Goal: Complete application form

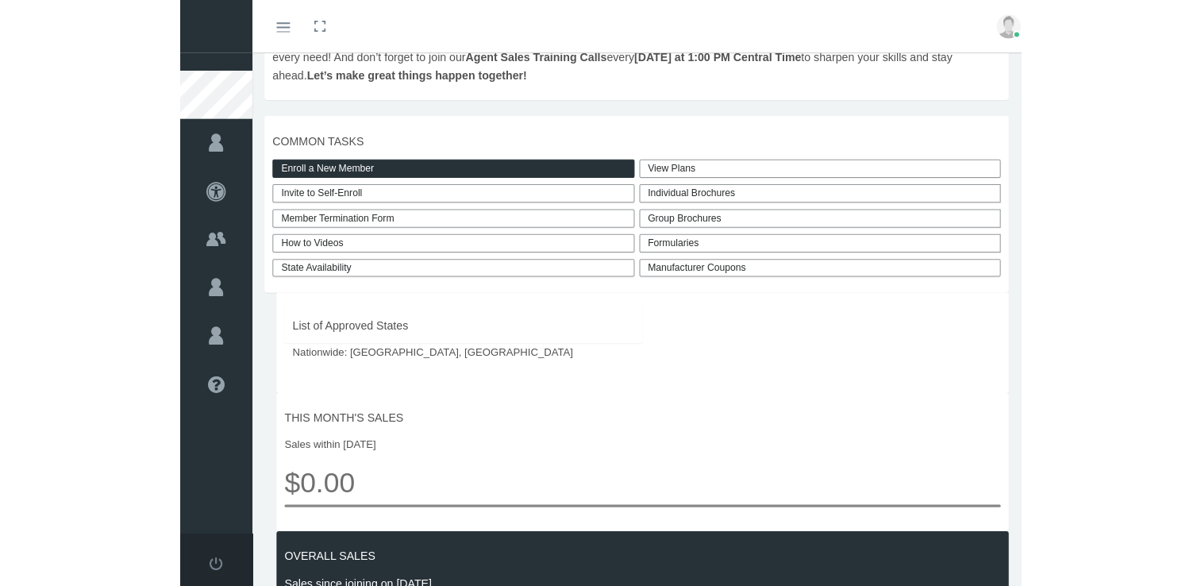
scroll to position [354, 0]
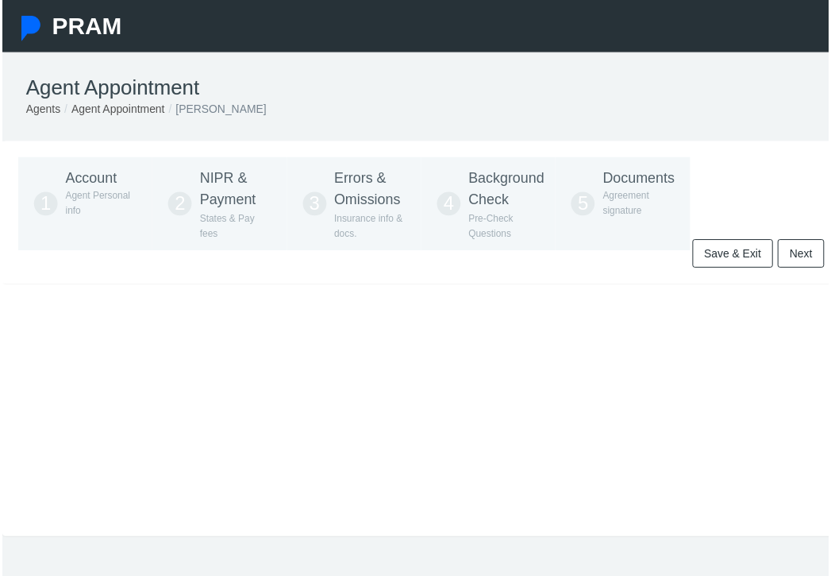
type input "972-897-2683"
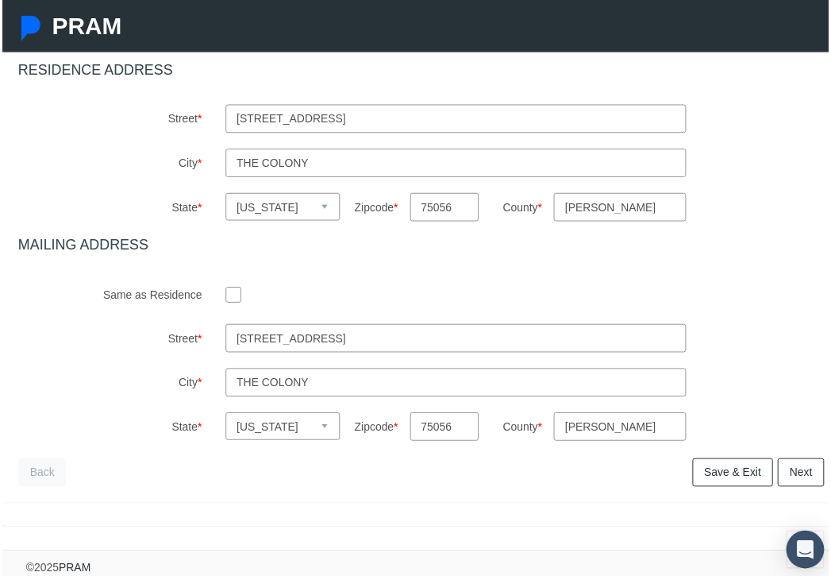
scroll to position [623, 0]
click at [227, 287] on input "checkbox" at bounding box center [233, 295] width 16 height 16
checkbox input "true"
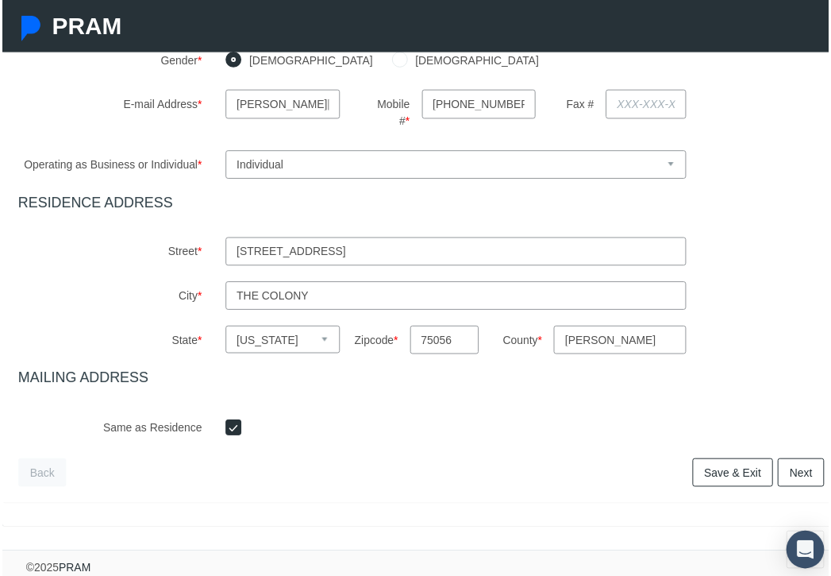
click at [805, 466] on link "Next" at bounding box center [803, 474] width 47 height 29
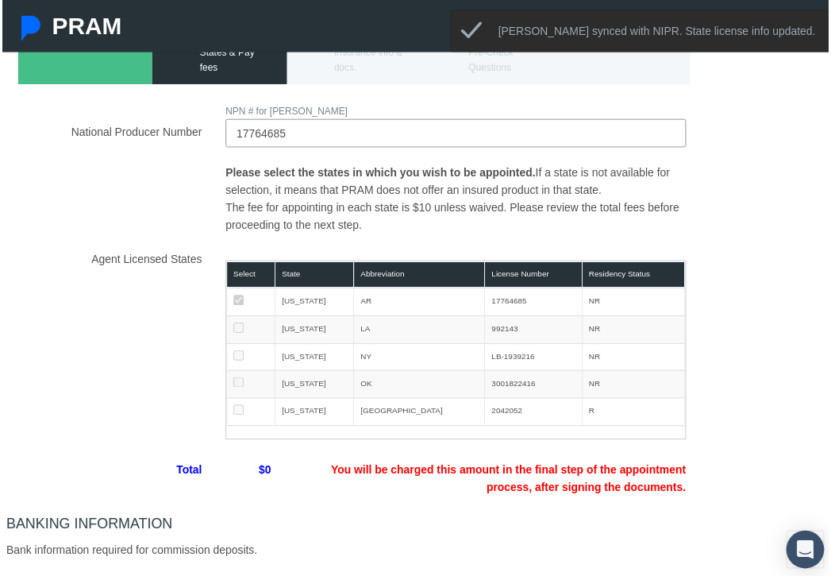
scroll to position [170, 0]
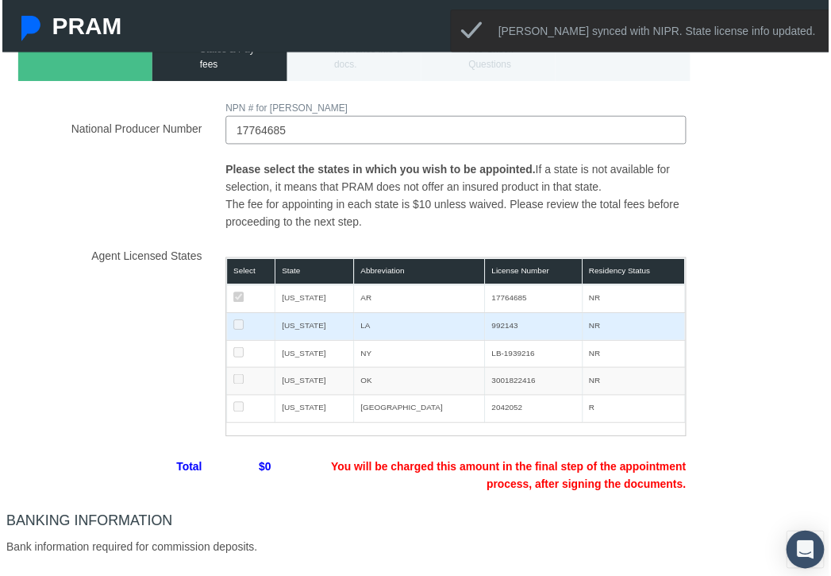
click at [240, 329] on td at bounding box center [250, 328] width 48 height 28
click at [229, 322] on td at bounding box center [250, 328] width 48 height 28
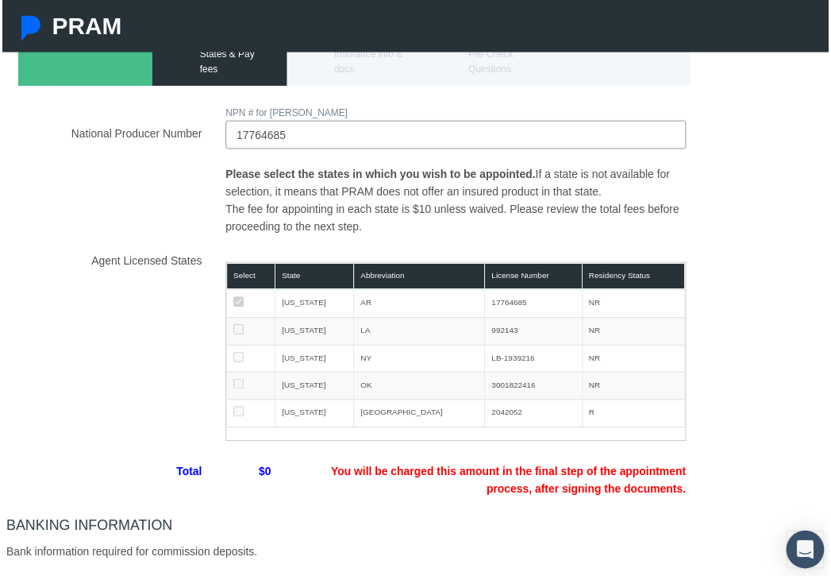
scroll to position [224, 0]
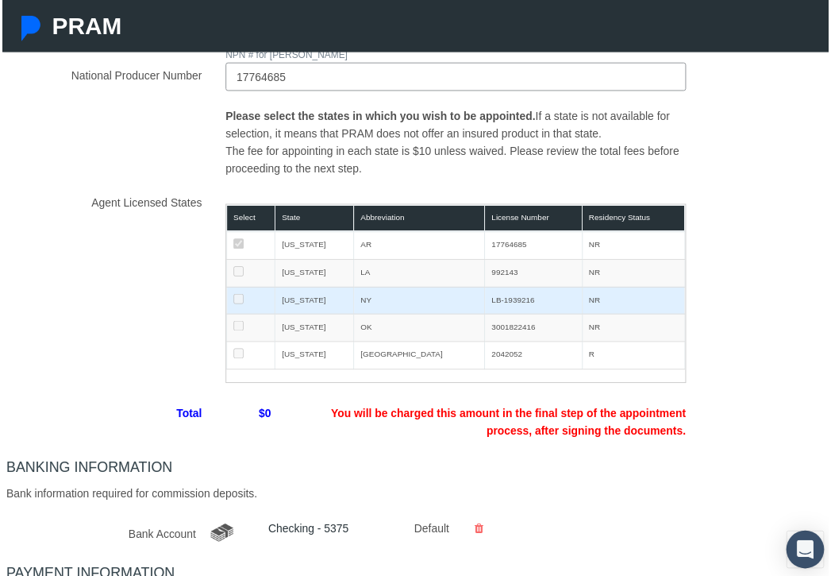
click at [229, 304] on td at bounding box center [250, 302] width 48 height 28
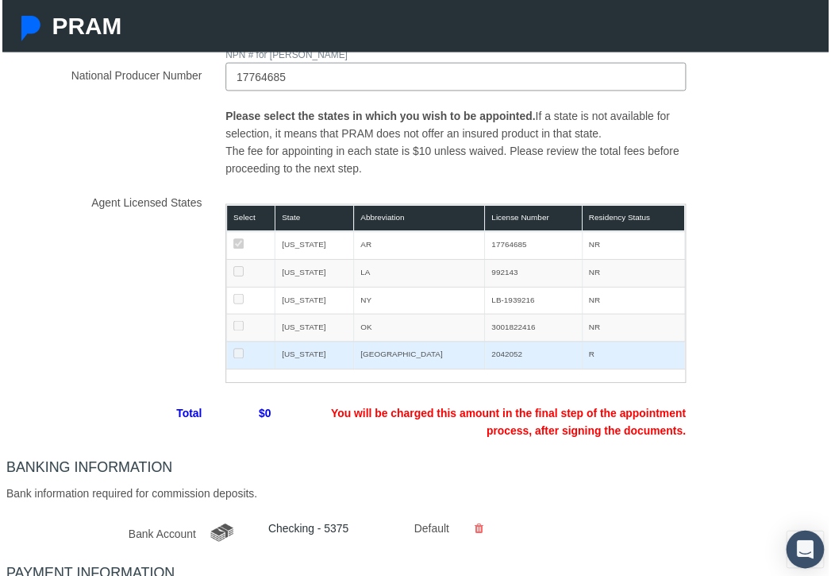
click at [325, 356] on td "[US_STATE]" at bounding box center [314, 357] width 79 height 28
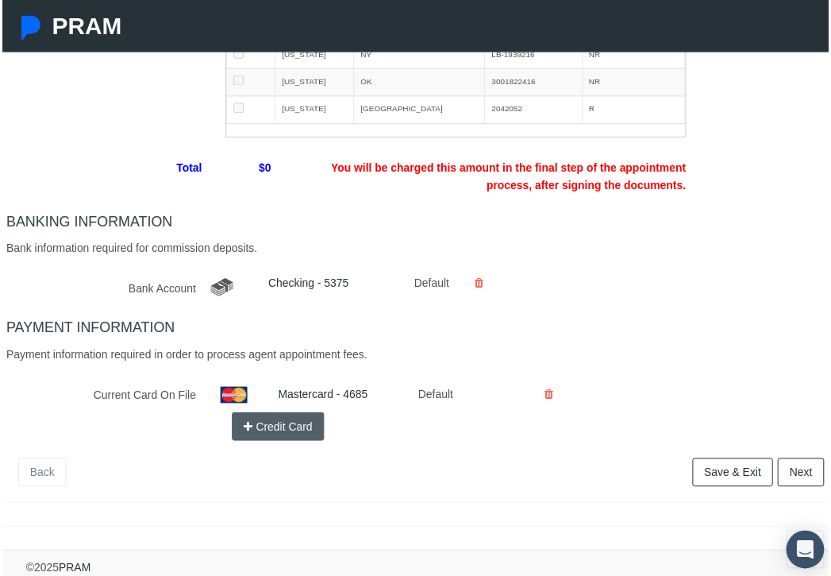
scroll to position [480, 0]
click at [256, 419] on button "Credit Card" at bounding box center [278, 428] width 94 height 29
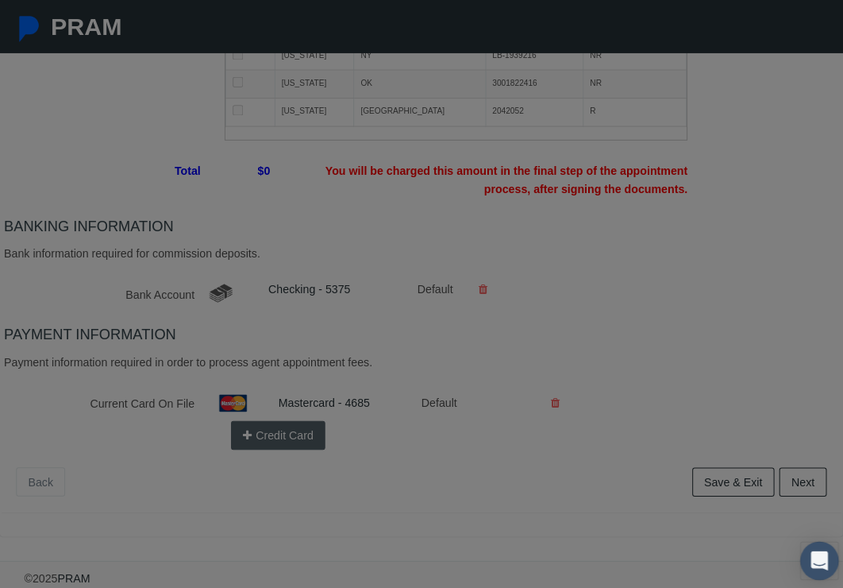
scroll to position [468, 0]
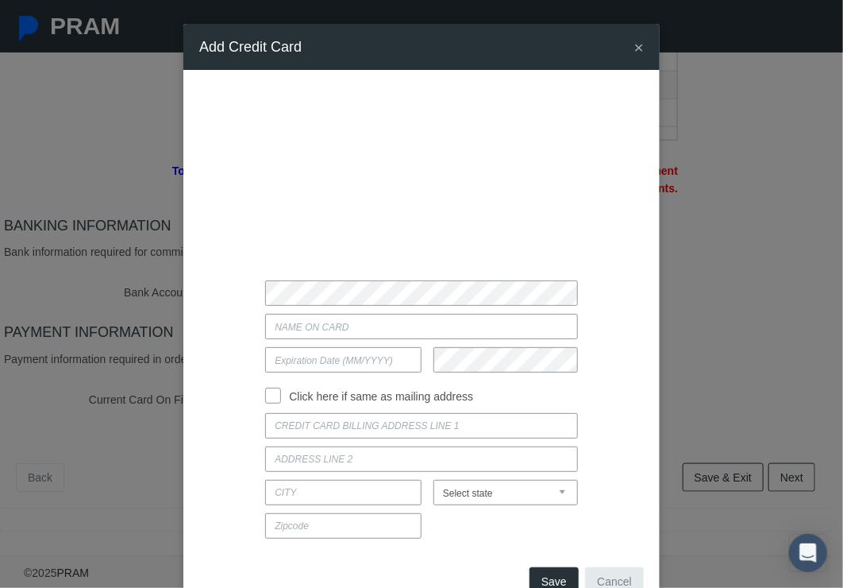
type input "3648 Cottonwood Springs Dr"
type input "The Colony"
select select "TX"
type input "75056"
type input "Adopt A Prisoner"
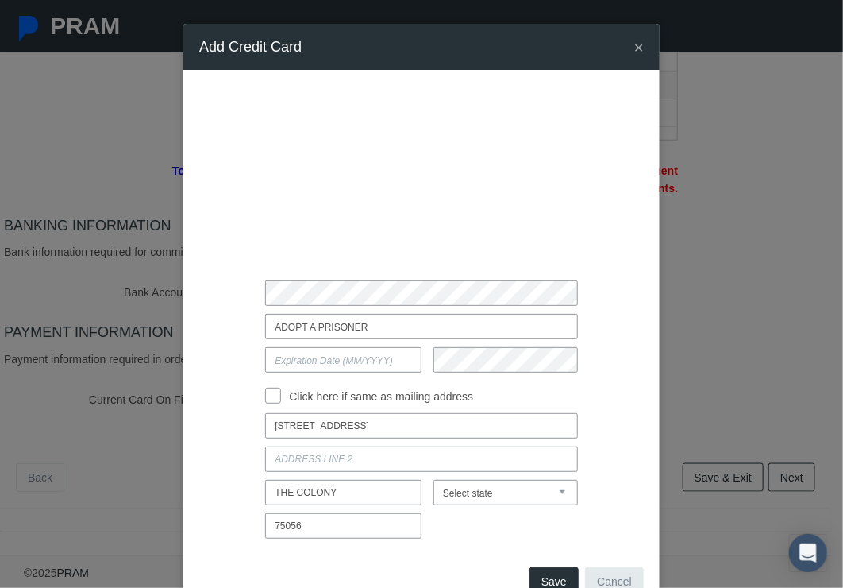
type input "11/2027"
drag, startPoint x: 375, startPoint y: 326, endPoint x: 200, endPoint y: 302, distance: 176.4
click at [200, 302] on div "Adopt A Prisoner 11/2027 Click here if same as mailing address The Colony" at bounding box center [421, 316] width 445 height 460
type input "Lance Otey"
click at [269, 394] on input "Click here if same as mailing address" at bounding box center [273, 394] width 16 height 16
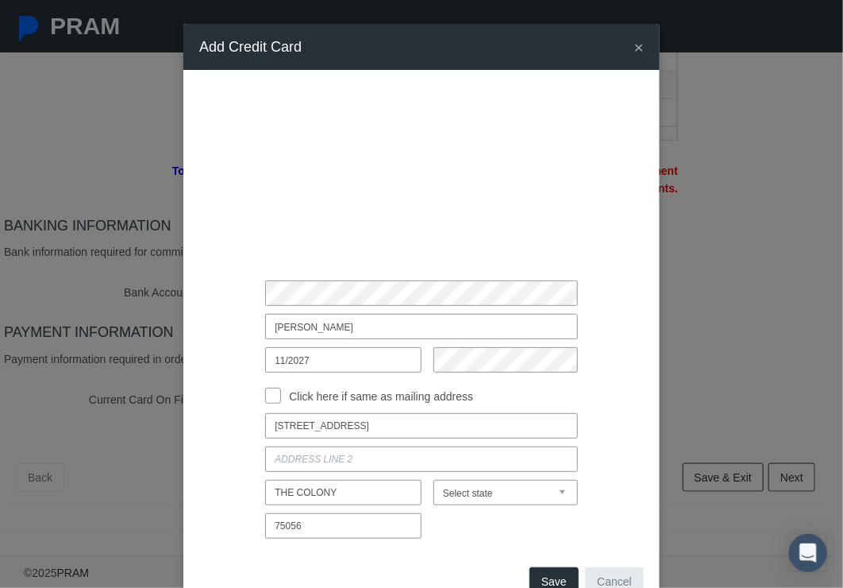
checkbox input "true"
type input "3648 COTTONWOOD SPRINGS DR"
type input "THE COLONY"
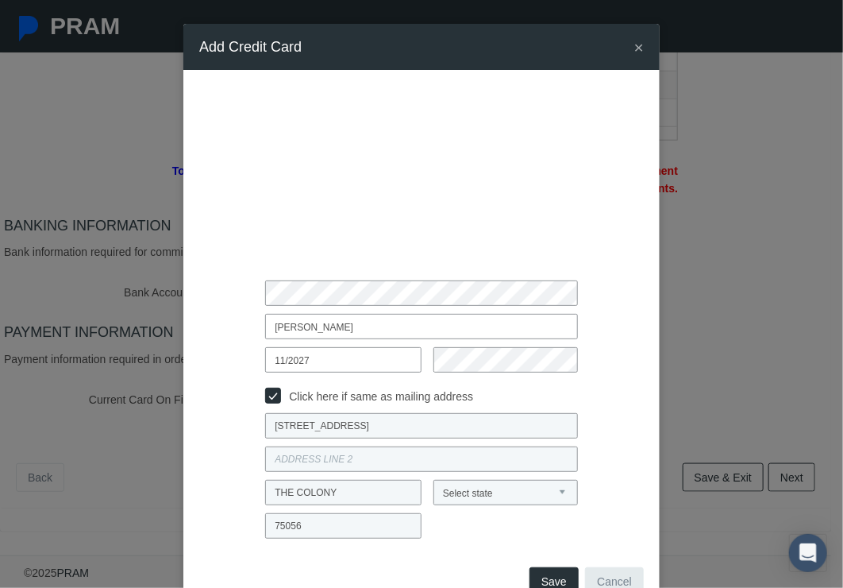
scroll to position [47, 0]
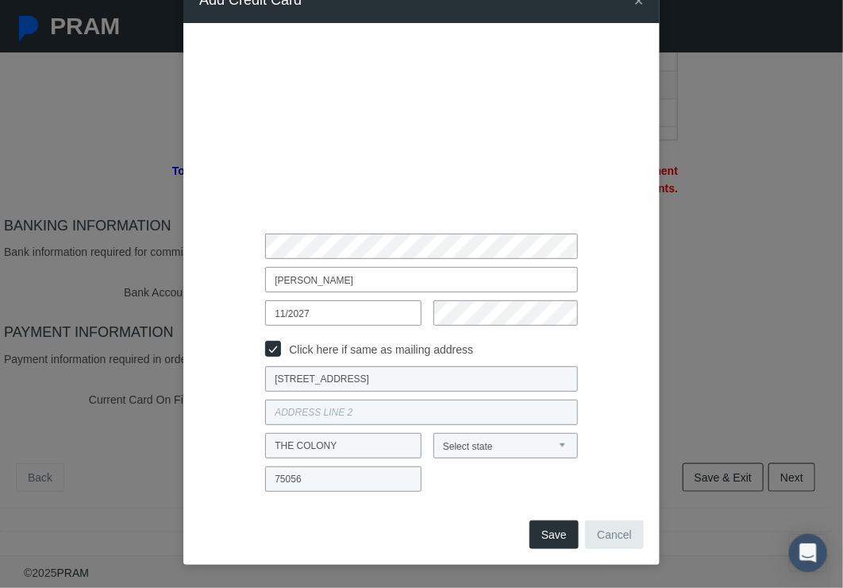
click at [553, 534] on button "Save" at bounding box center [554, 534] width 49 height 29
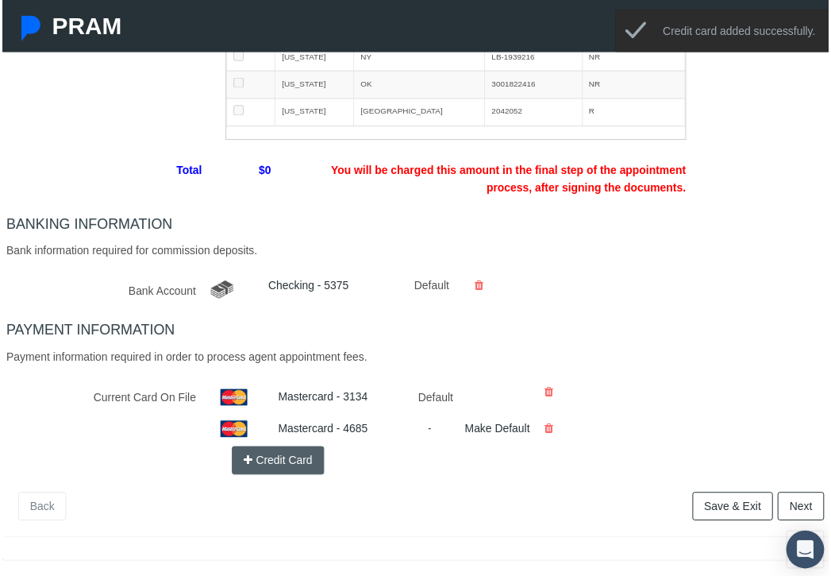
click at [550, 428] on icon at bounding box center [550, 431] width 9 height 28
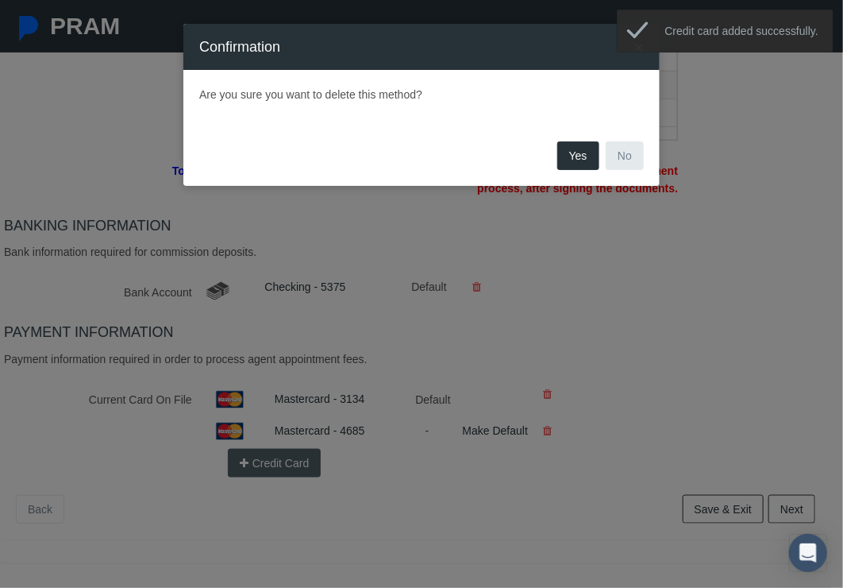
click at [573, 156] on button "Yes" at bounding box center [578, 155] width 42 height 29
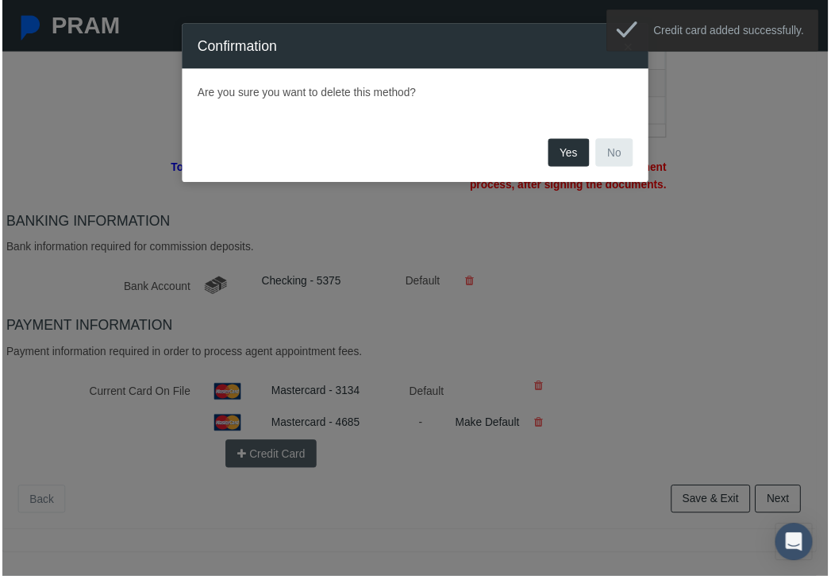
scroll to position [468, 0]
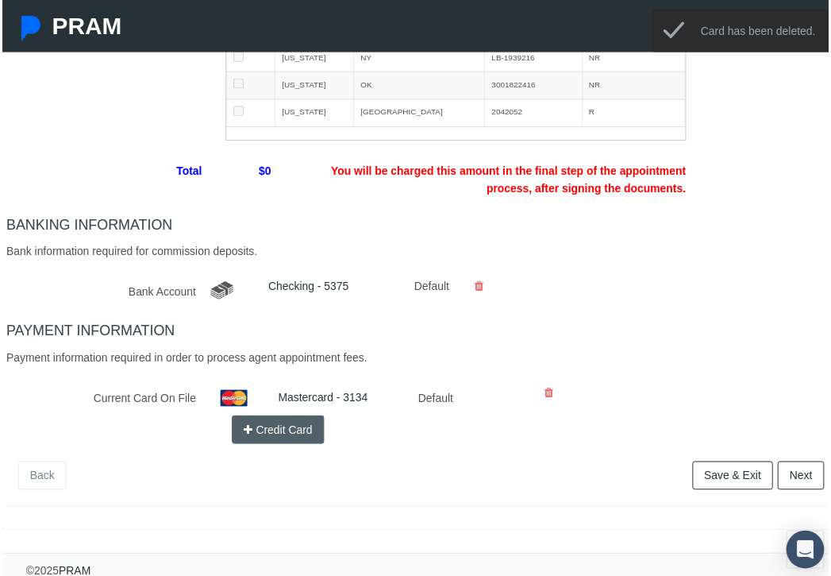
click at [789, 479] on link "Next" at bounding box center [803, 478] width 47 height 29
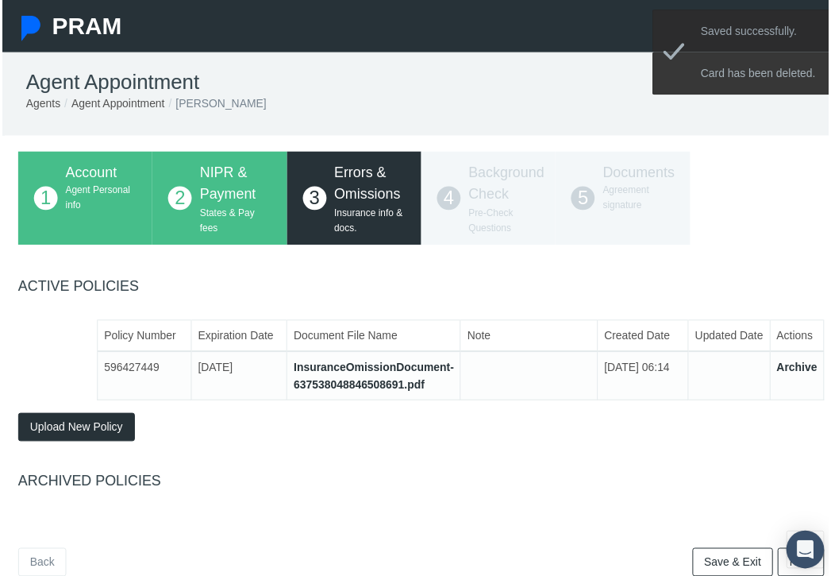
scroll to position [0, 0]
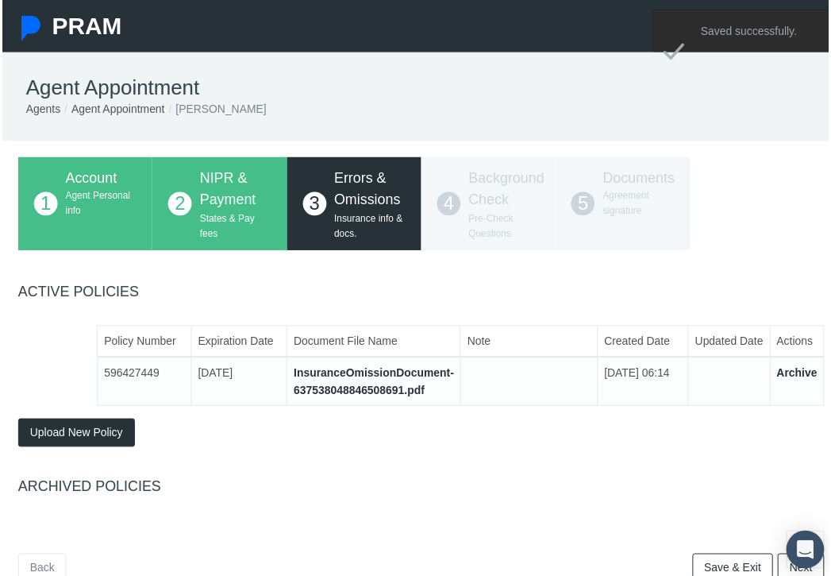
click at [107, 444] on button "Upload New Policy" at bounding box center [75, 435] width 118 height 29
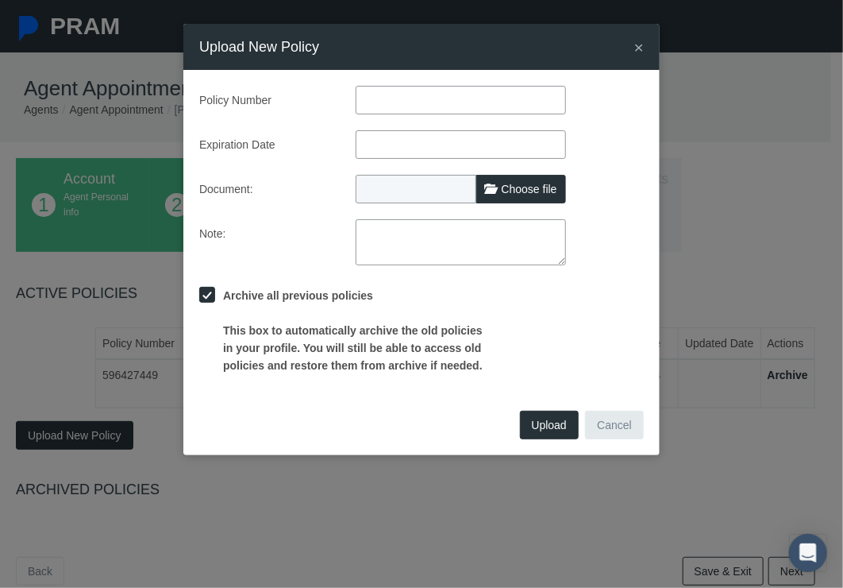
click at [405, 103] on input "text" at bounding box center [461, 100] width 210 height 29
paste input "596427449"
type input "596427449"
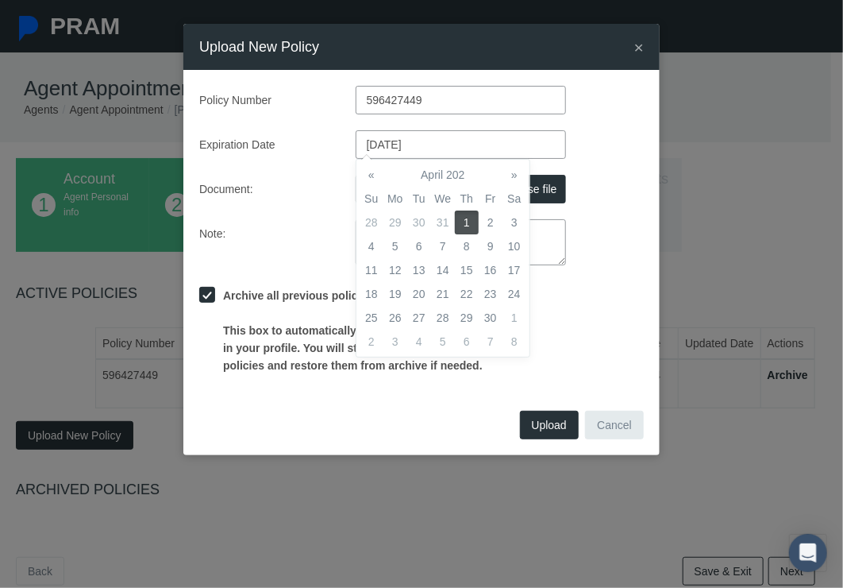
type input "04/01/2026"
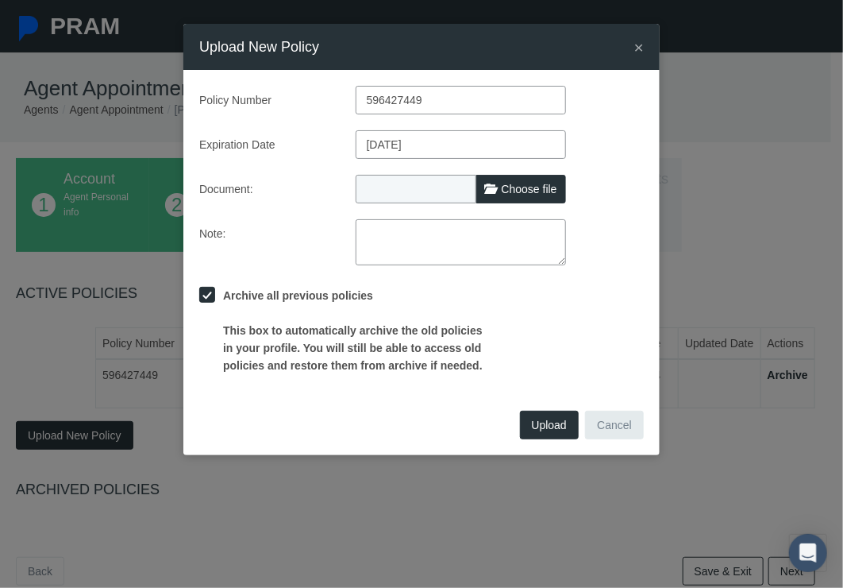
click at [526, 195] on span "Choose file" at bounding box center [530, 189] width 56 height 13
click at [526, 195] on input "Choose file" at bounding box center [461, 186] width 210 height 22
type input "C:\fakepath\2025 EandO Certificate - Lance Otey.pdf"
type input "2025 EandO Certificate - Lance Otey.pdf"
click at [533, 424] on span "Upload" at bounding box center [549, 424] width 35 height 13
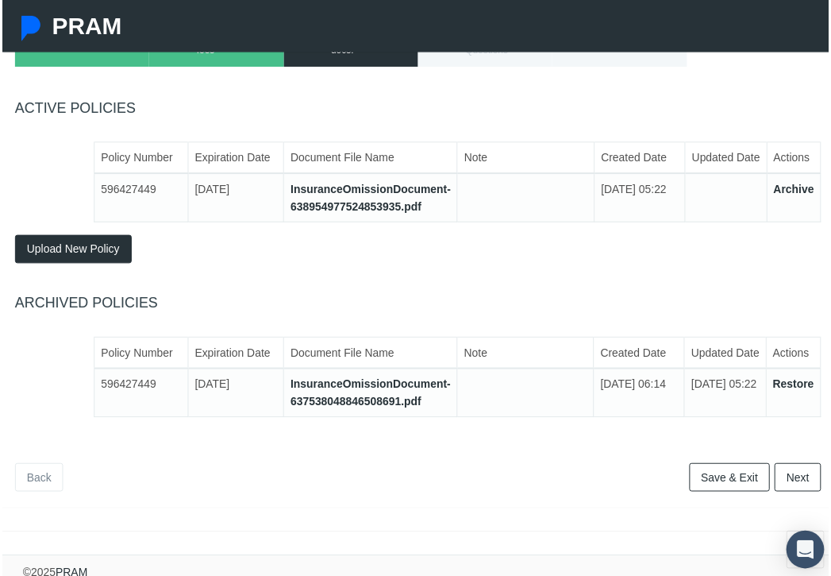
scroll to position [189, 3]
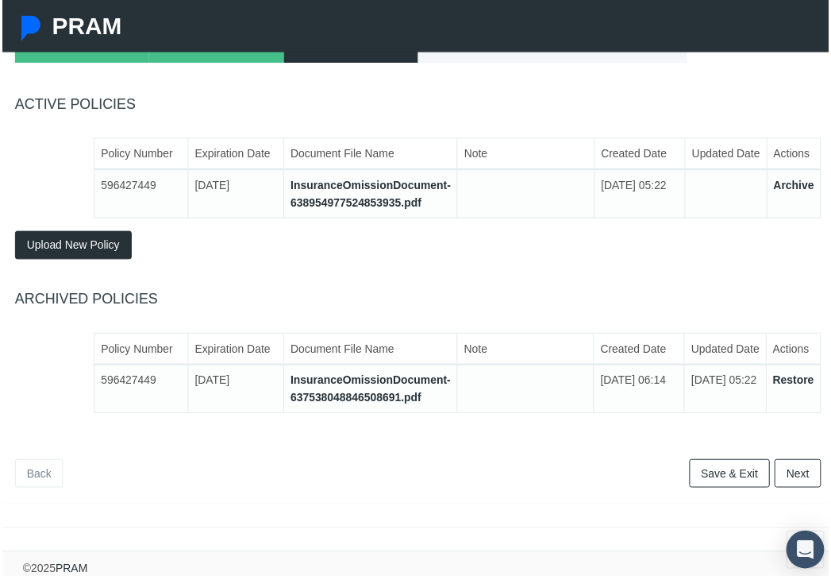
click at [788, 472] on link "Next" at bounding box center [800, 475] width 47 height 29
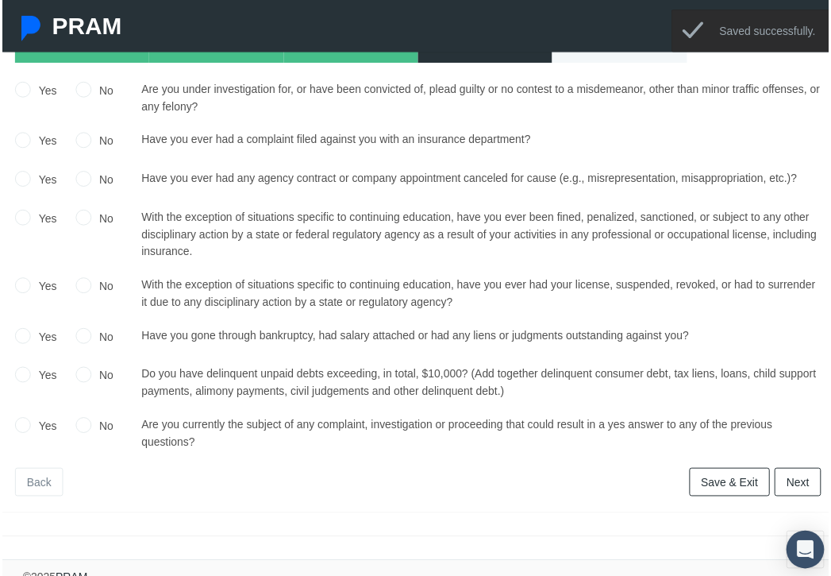
scroll to position [0, 3]
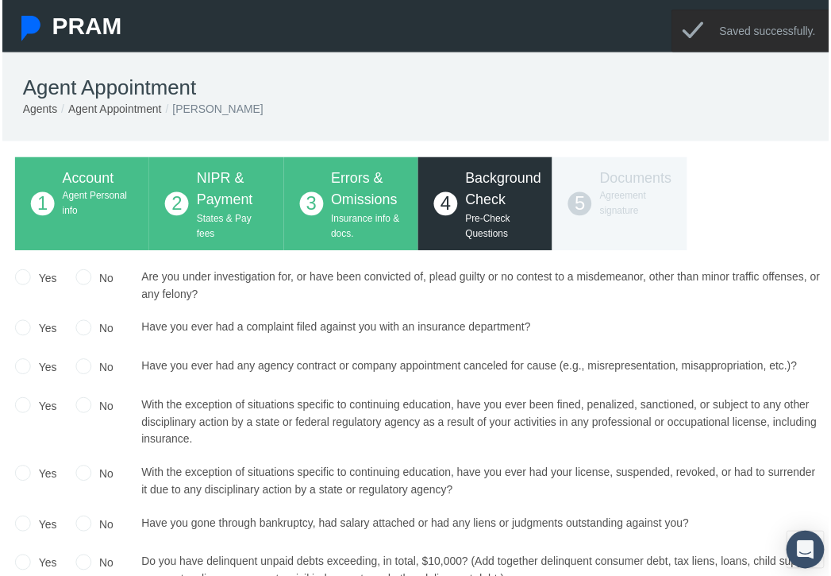
click at [76, 282] on input "No" at bounding box center [82, 277] width 16 height 16
radio input "true"
click at [76, 333] on input "No" at bounding box center [82, 328] width 16 height 16
radio input "true"
click at [76, 361] on input "No" at bounding box center [82, 367] width 16 height 16
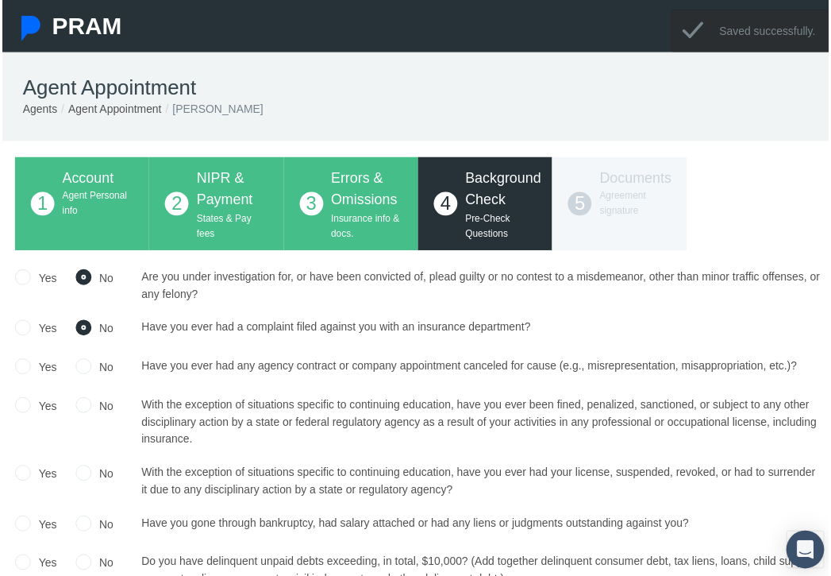
radio input "true"
click at [86, 410] on input "No" at bounding box center [82, 406] width 16 height 16
radio input "true"
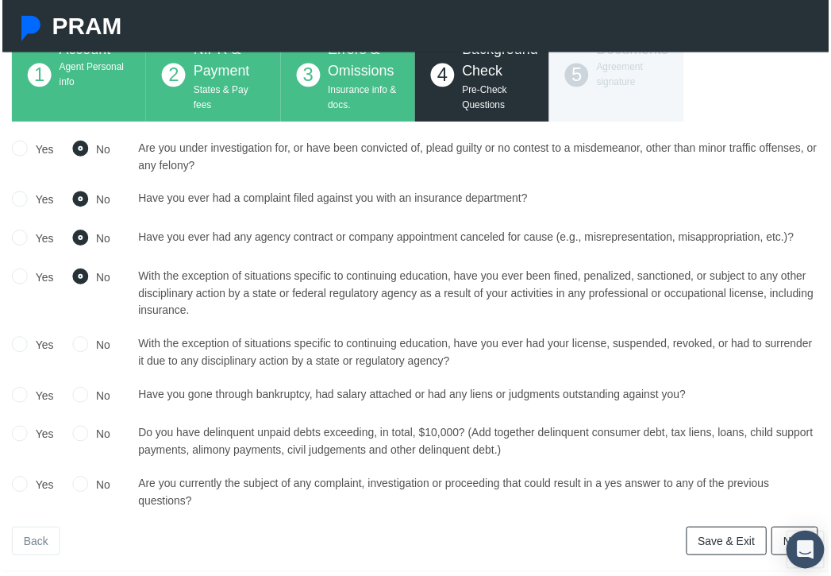
scroll to position [133, 6]
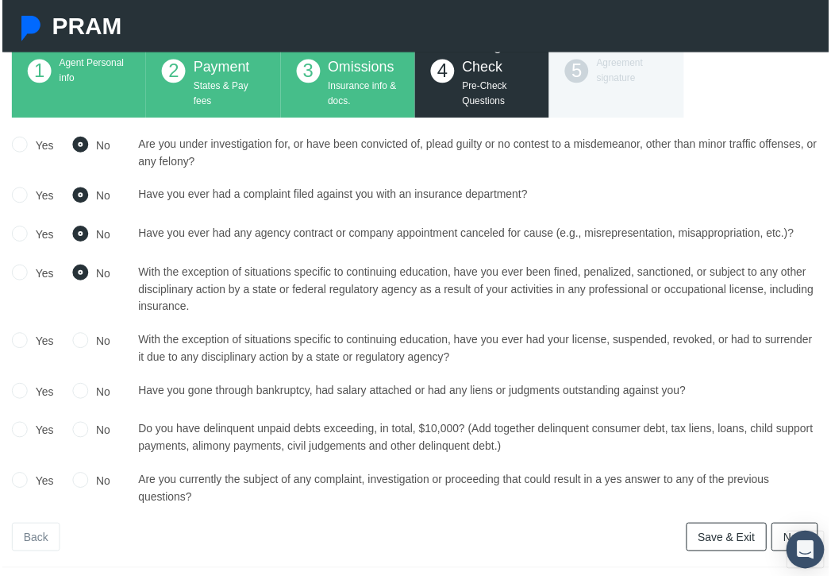
click at [81, 338] on input "No" at bounding box center [79, 341] width 16 height 16
radio input "true"
click at [76, 396] on input "No" at bounding box center [79, 391] width 16 height 16
radio input "true"
click at [76, 436] on input "No" at bounding box center [79, 430] width 16 height 16
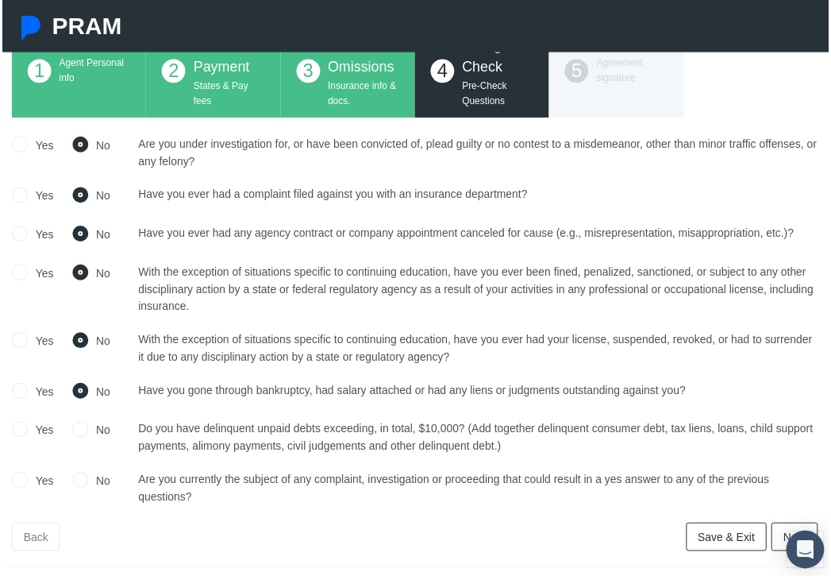
radio input "true"
click at [77, 479] on input "No" at bounding box center [79, 481] width 16 height 16
radio input "true"
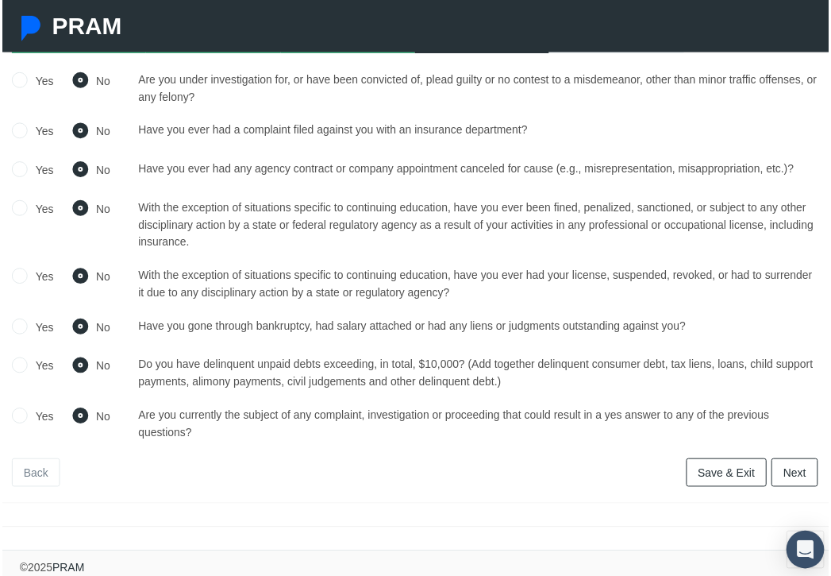
click at [779, 460] on link "Next" at bounding box center [797, 474] width 47 height 29
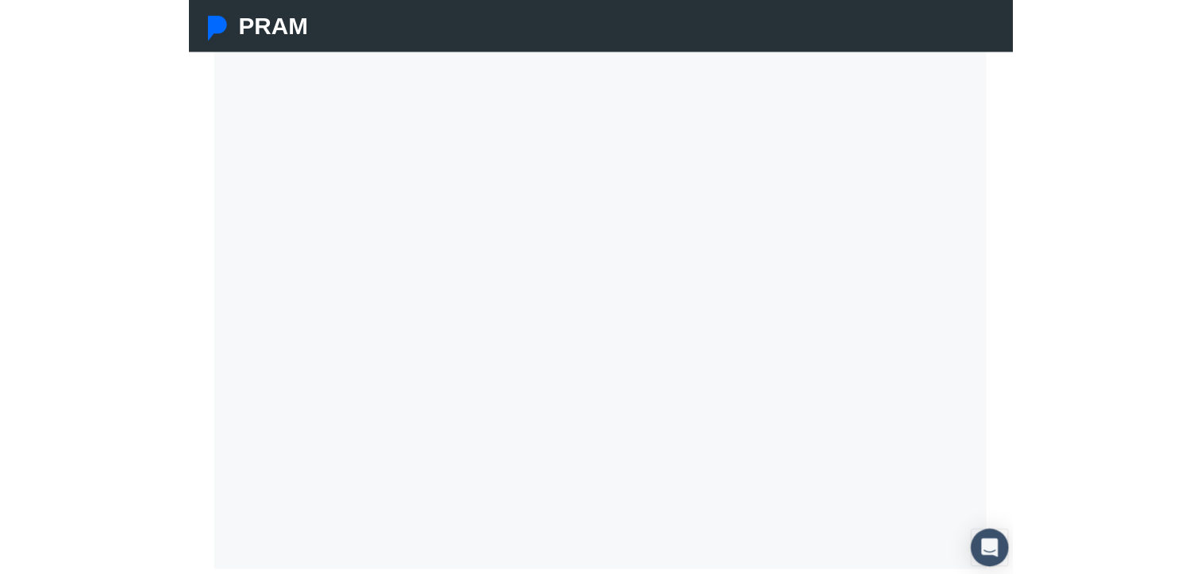
scroll to position [321, 6]
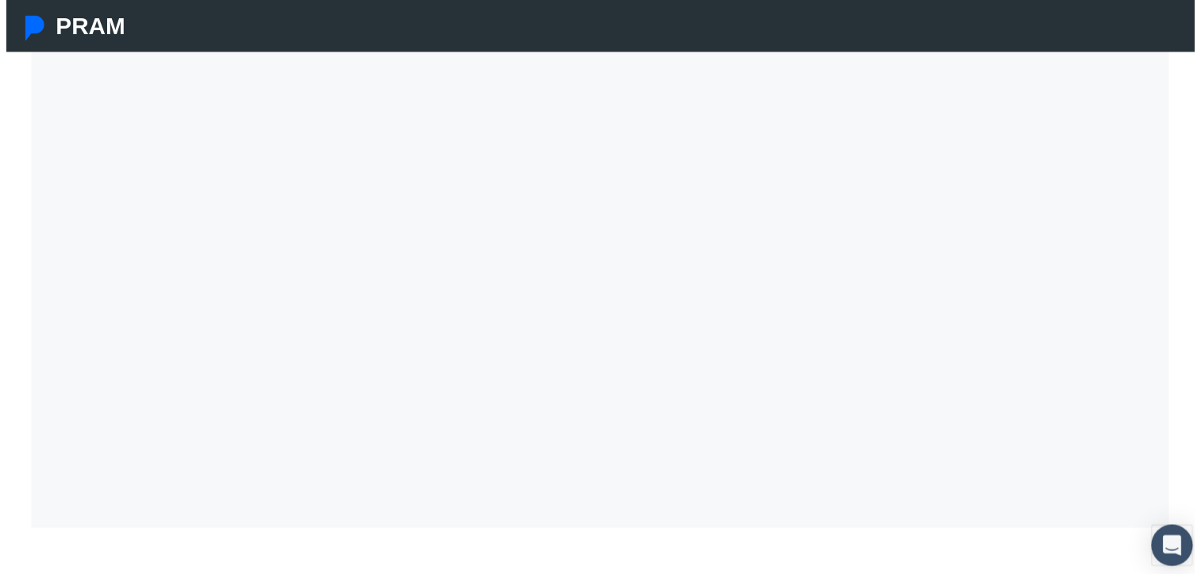
click at [830, 541] on icon "Open Intercom Messenger" at bounding box center [1178, 551] width 18 height 21
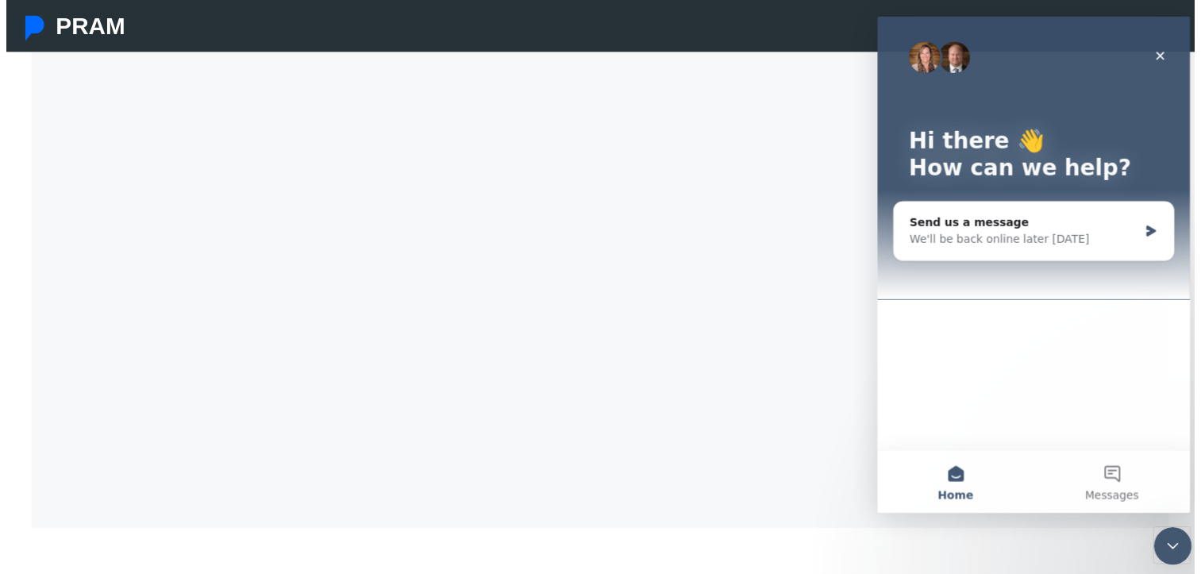
scroll to position [0, 0]
click at [830, 58] on icon "Close" at bounding box center [1163, 56] width 9 height 9
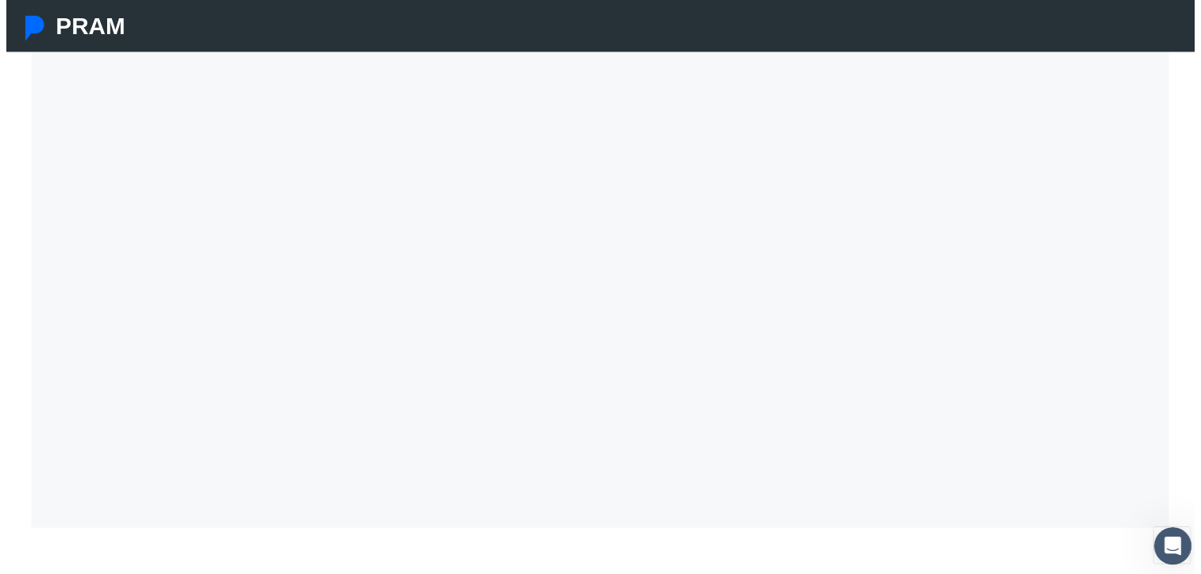
scroll to position [476, 6]
click at [42, 459] on link "Back" at bounding box center [34, 473] width 48 height 29
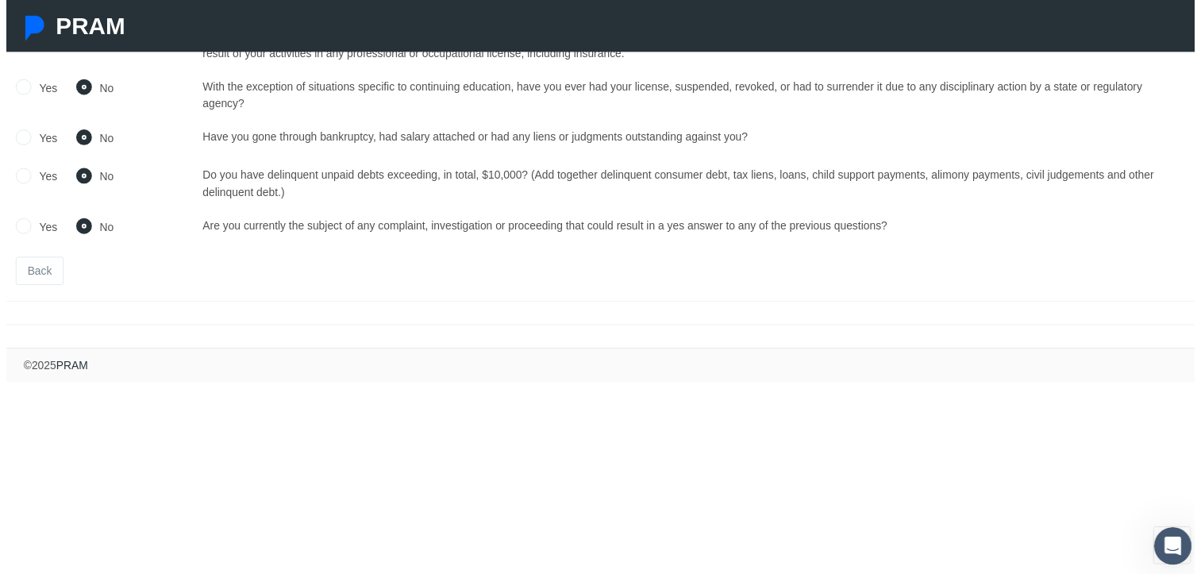
scroll to position [133, 6]
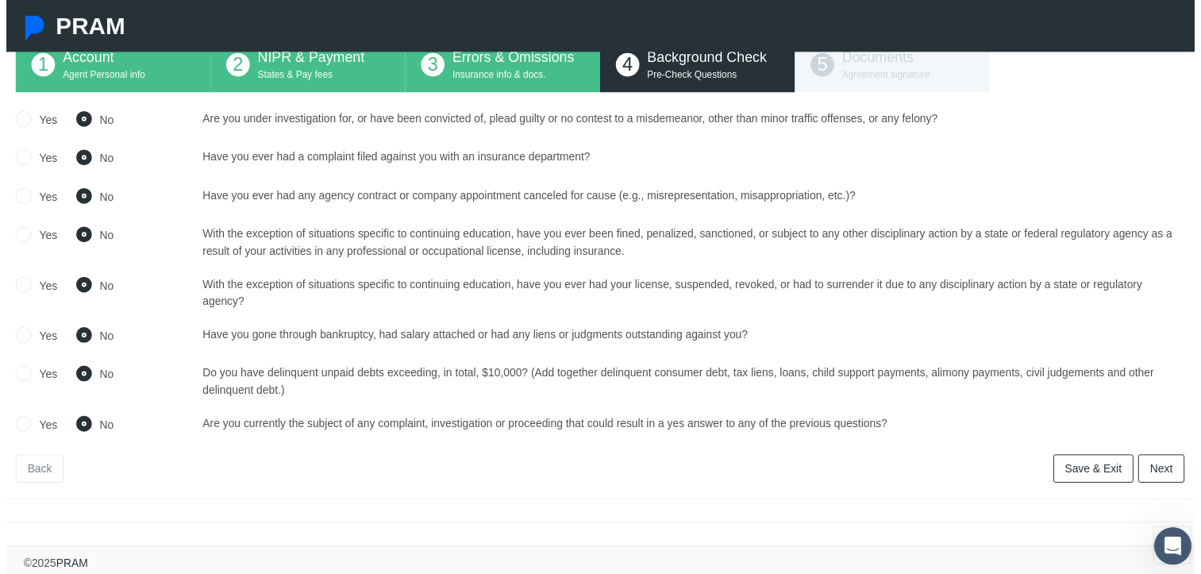
click at [830, 465] on div "1 Account Agent Personal info 2 NIPR & Payment States & Pay fees 3 4 5 *" at bounding box center [600, 262] width 1213 height 483
click at [830, 467] on span "Next" at bounding box center [1167, 473] width 23 height 13
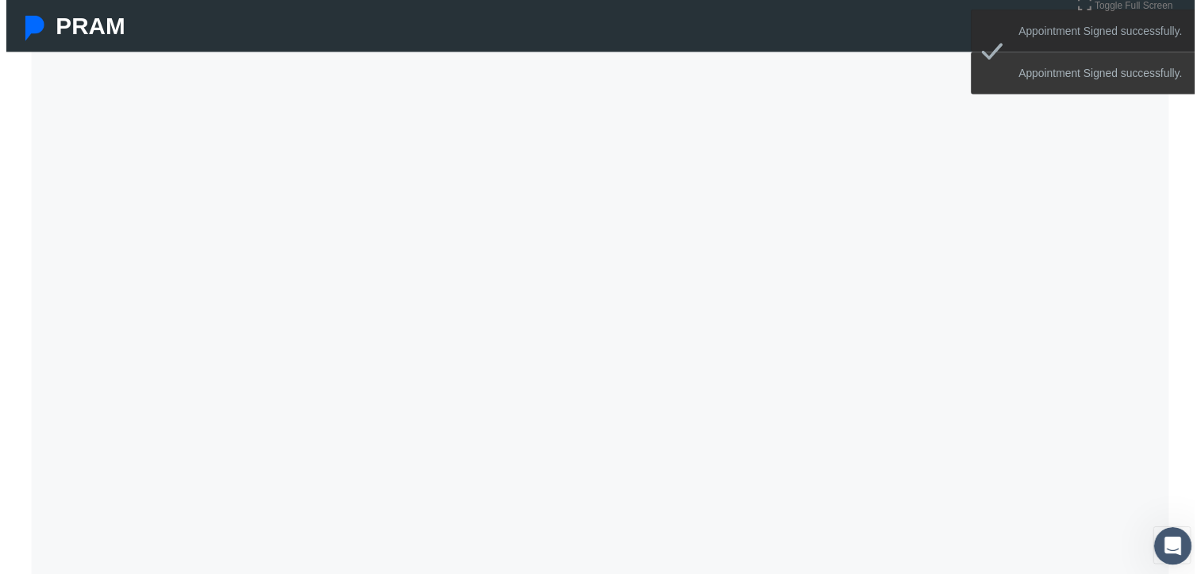
scroll to position [64, 6]
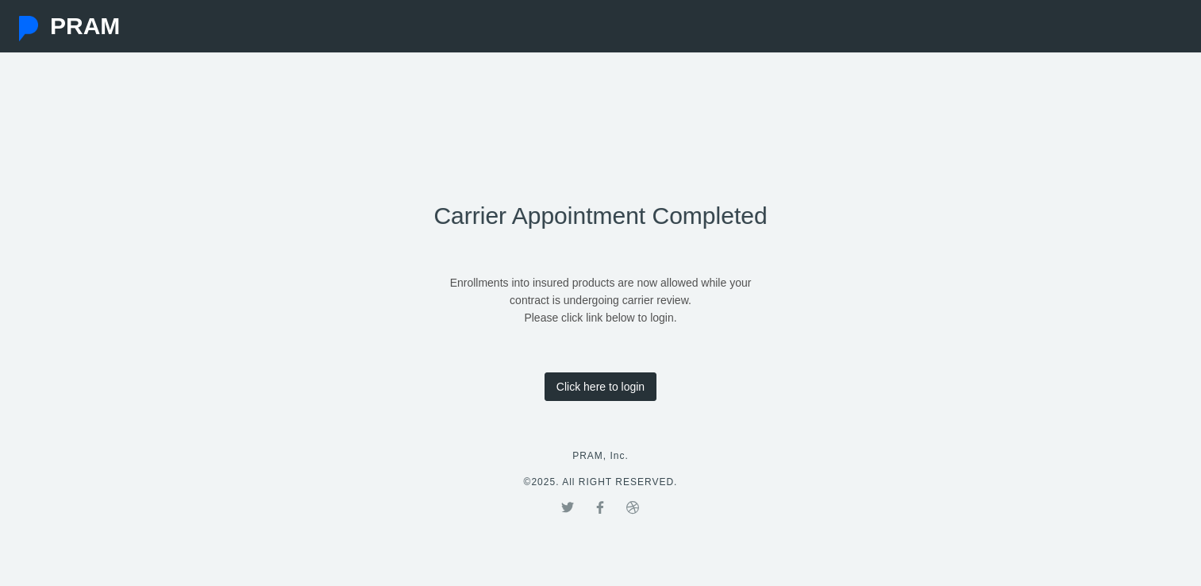
scroll to position [97, 0]
